Goal: Task Accomplishment & Management: Use online tool/utility

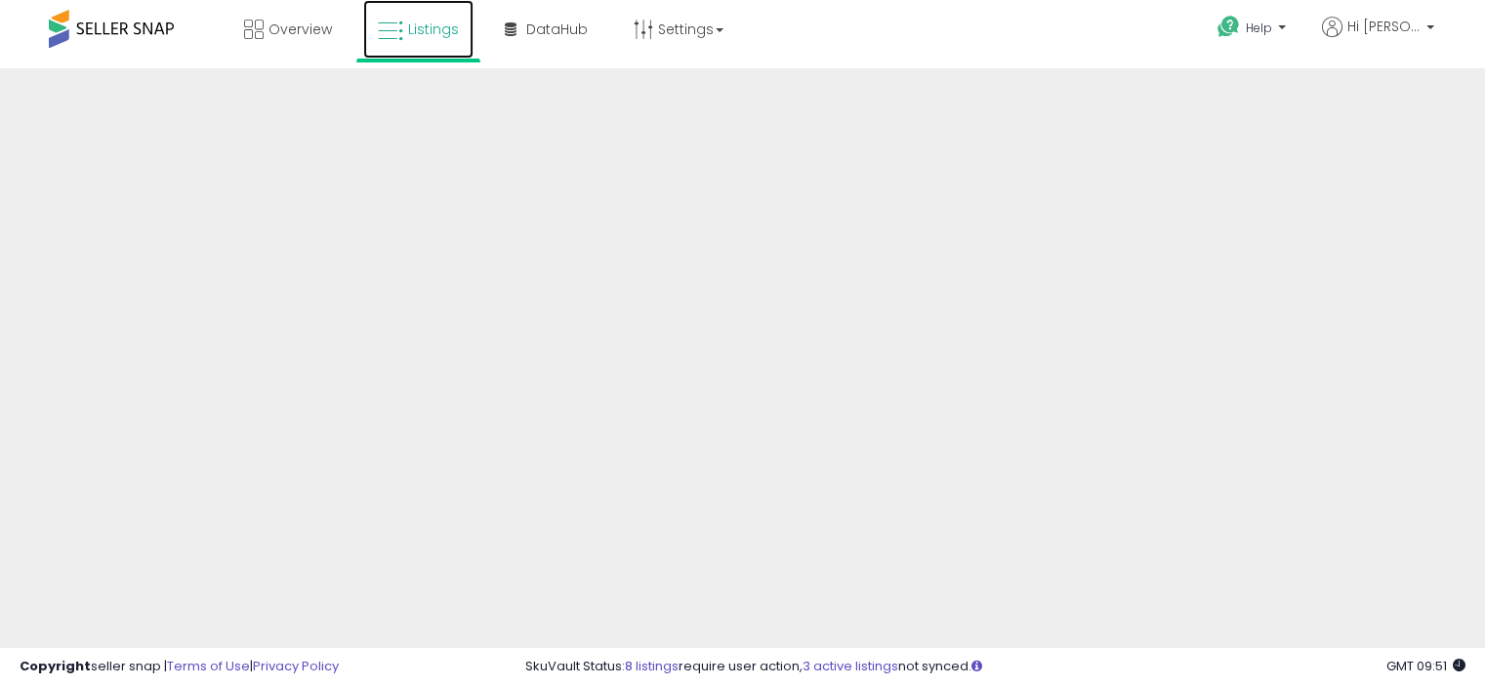
click at [406, 16] on link "Listings" at bounding box center [418, 29] width 110 height 59
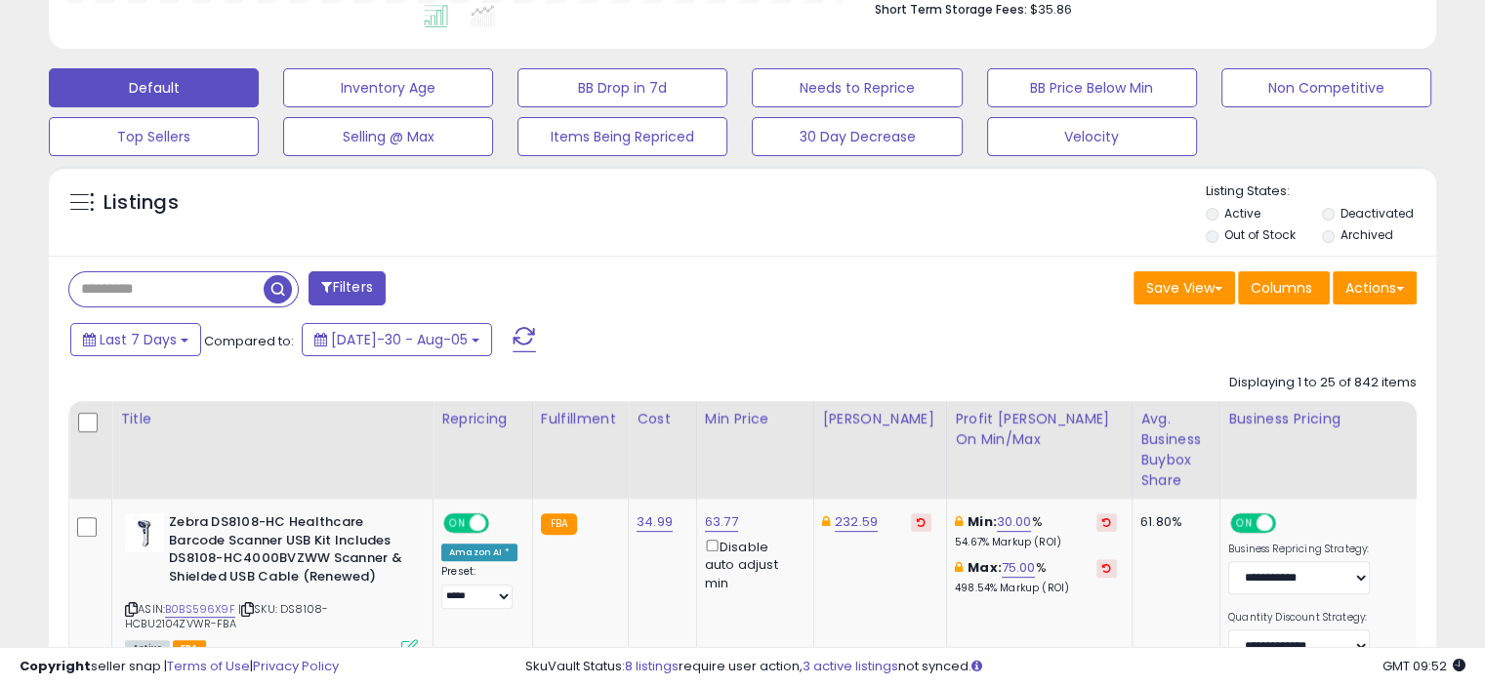
scroll to position [539, 0]
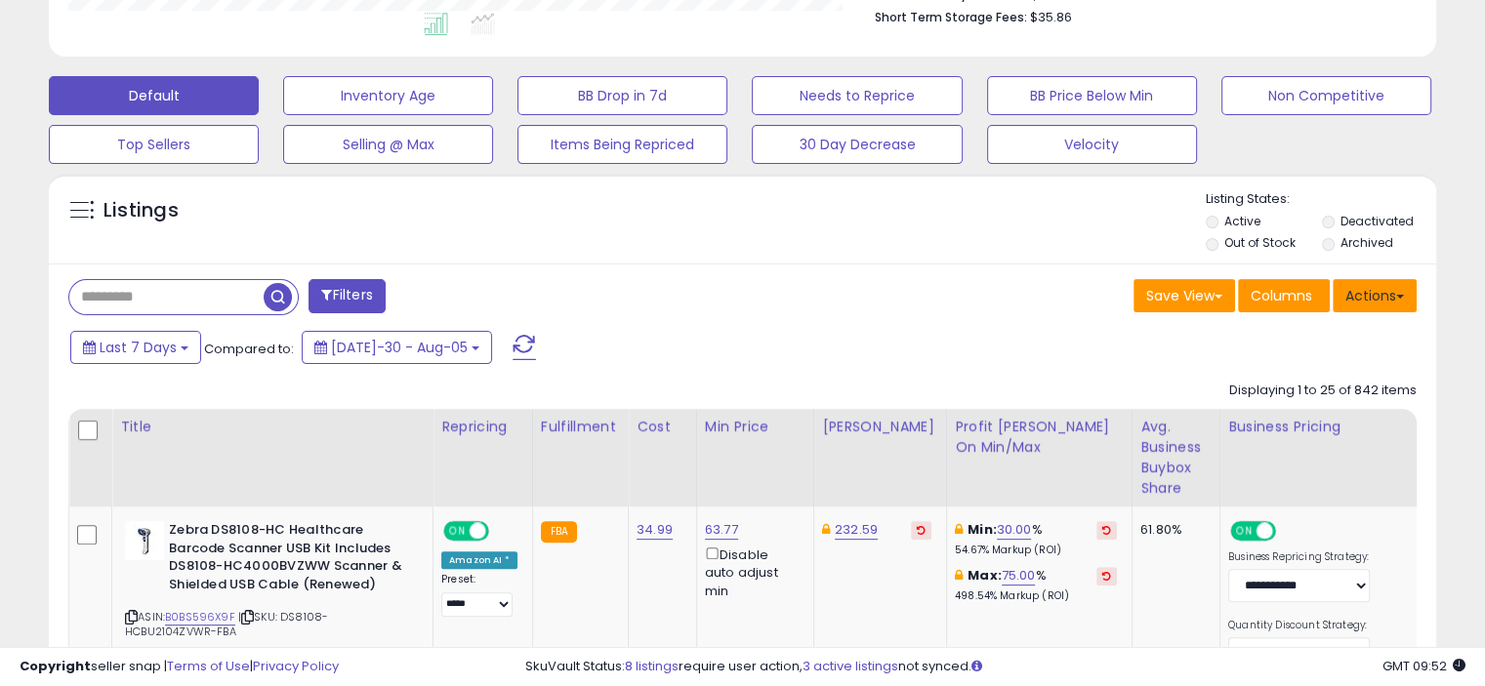
click at [1394, 293] on button "Actions" at bounding box center [1375, 295] width 84 height 33
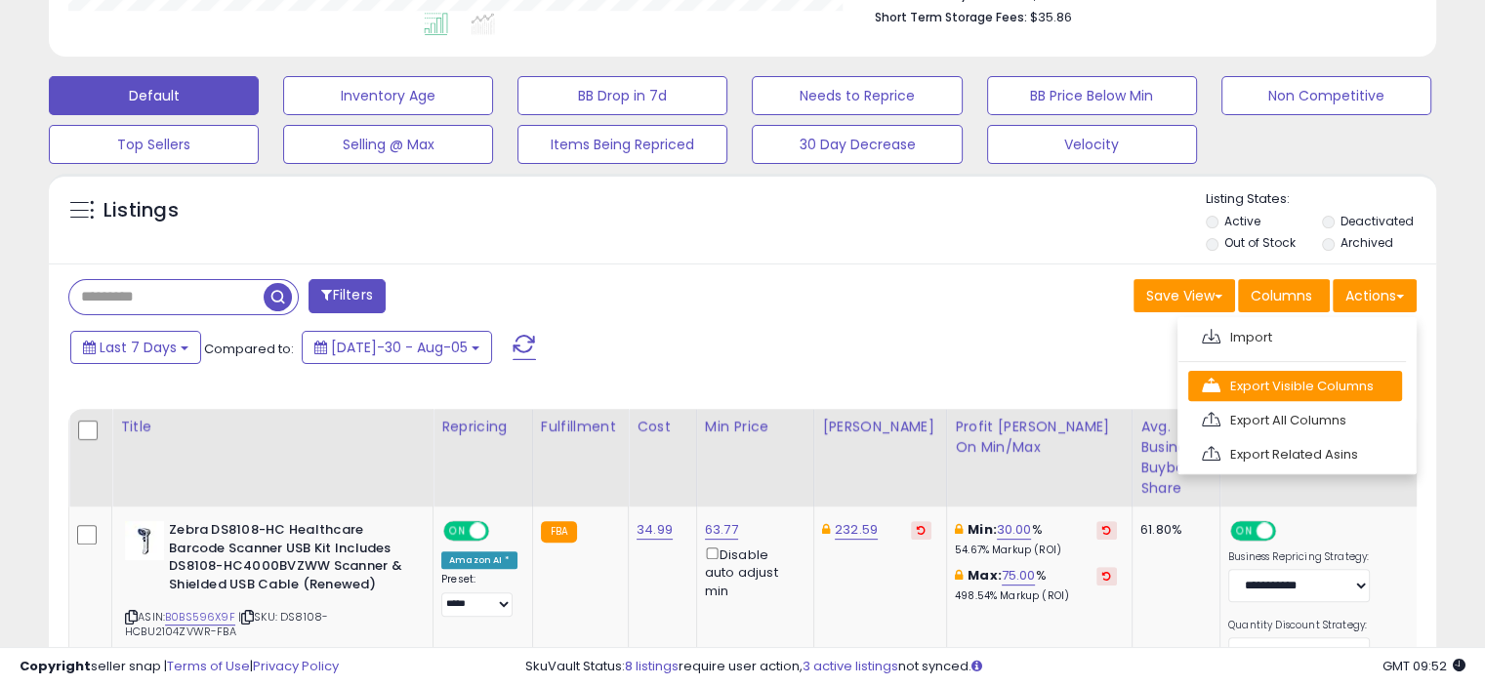
click at [1325, 377] on link "Export Visible Columns" at bounding box center [1295, 386] width 214 height 30
